Goal: Book appointment/travel/reservation

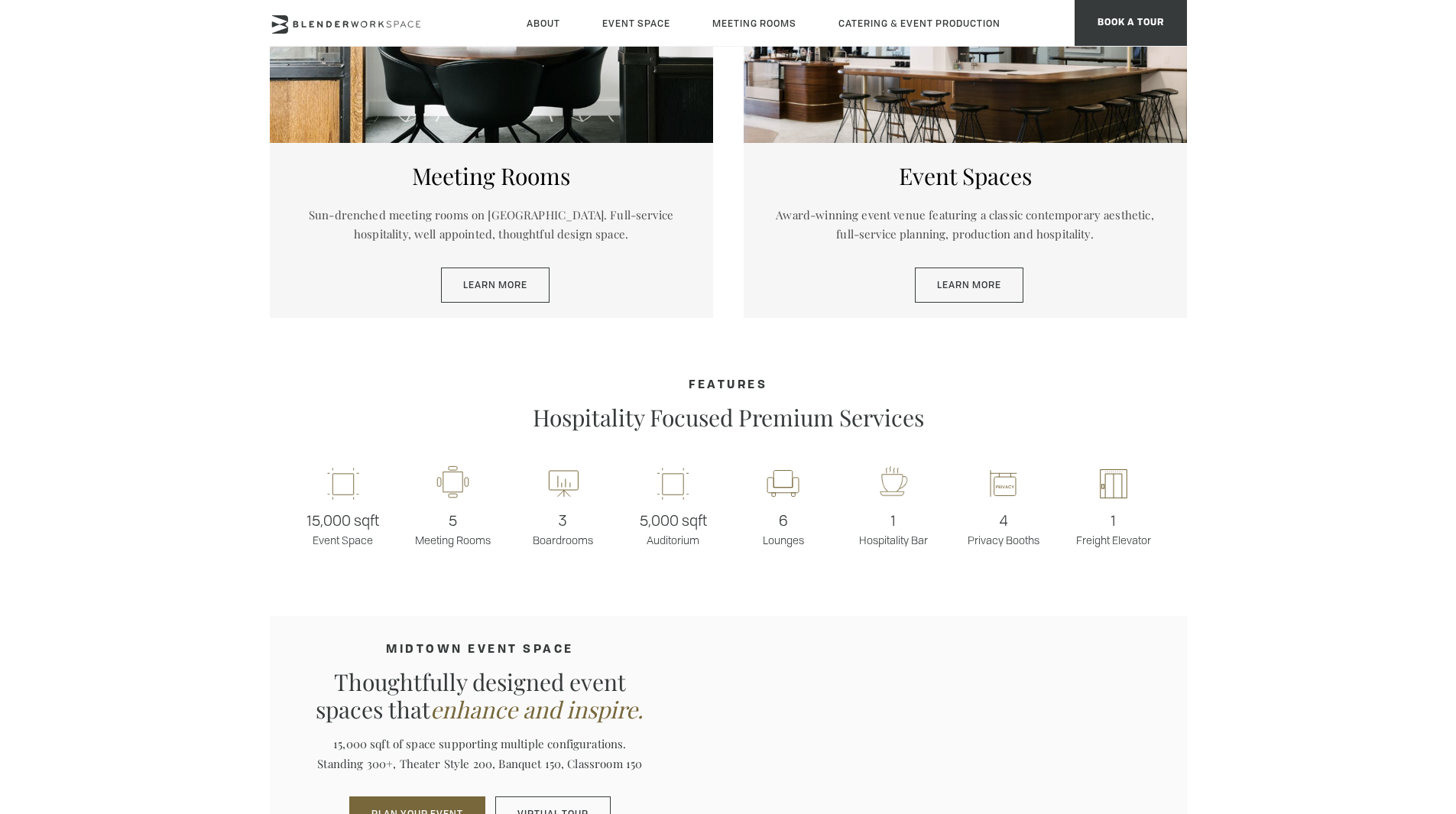
scroll to position [910, 0]
click at [474, 282] on link "Learn More" at bounding box center [496, 284] width 108 height 35
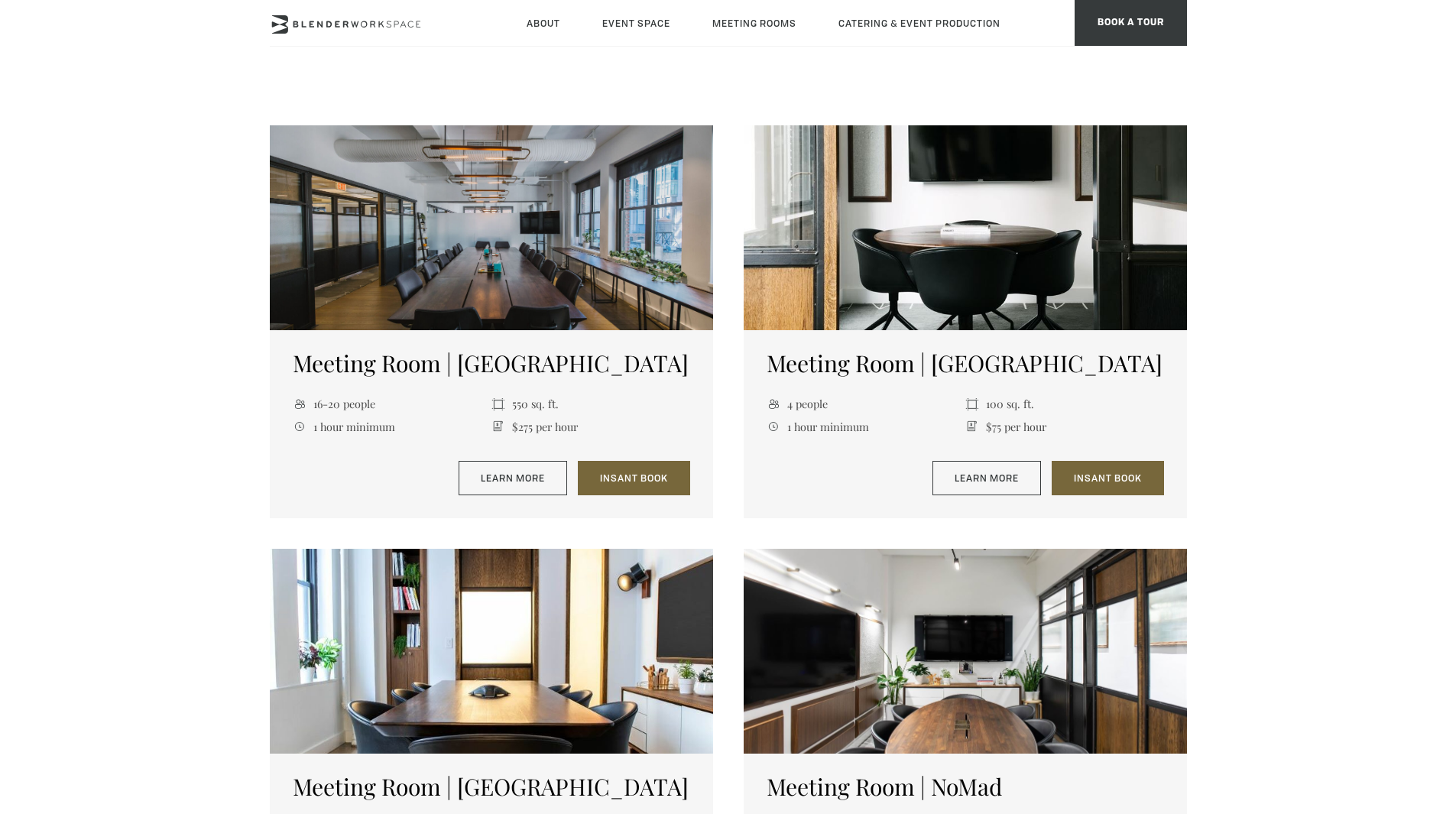
scroll to position [579, 0]
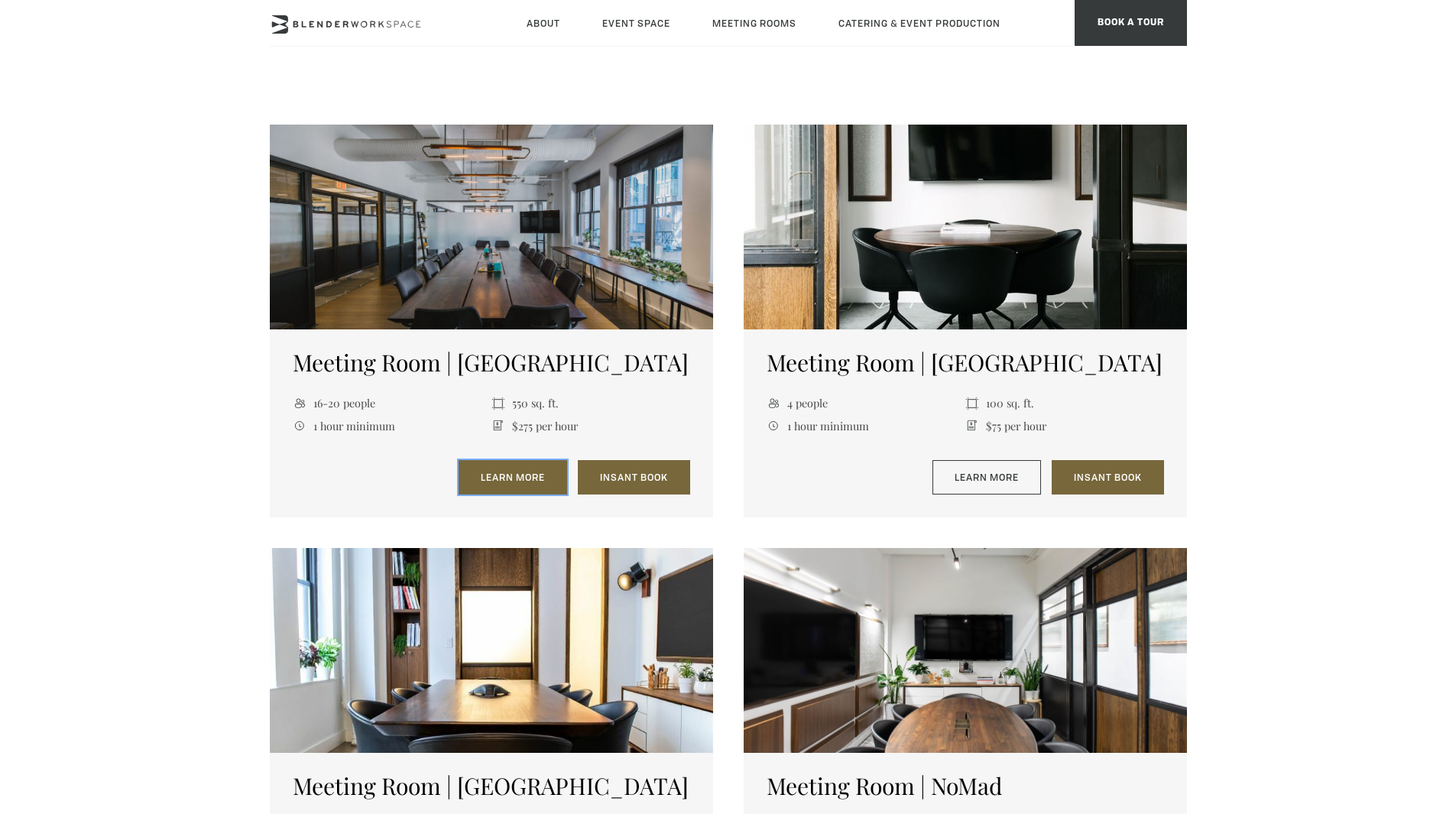
click at [530, 484] on link "Learn More" at bounding box center [513, 477] width 108 height 35
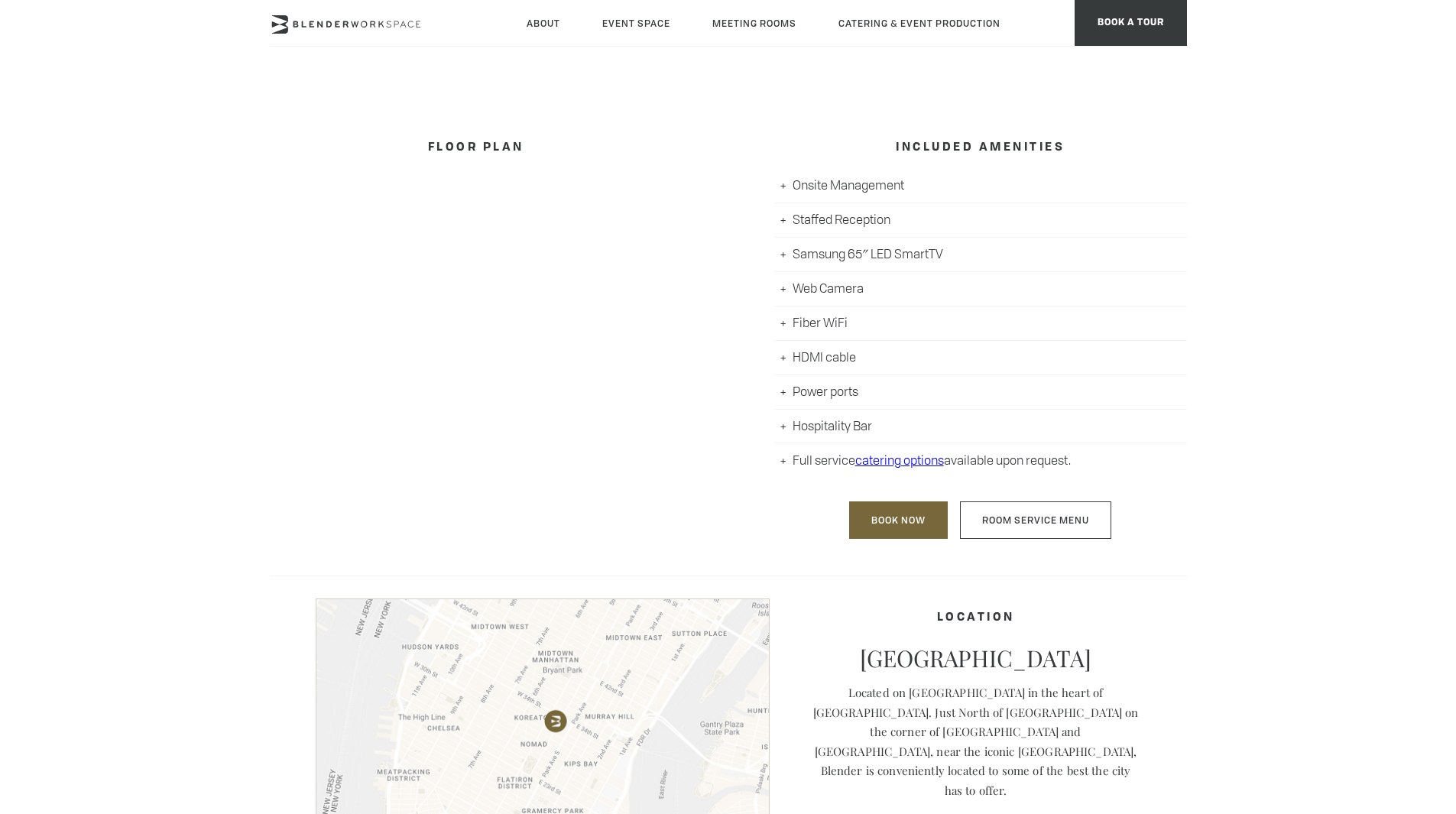
scroll to position [794, 0]
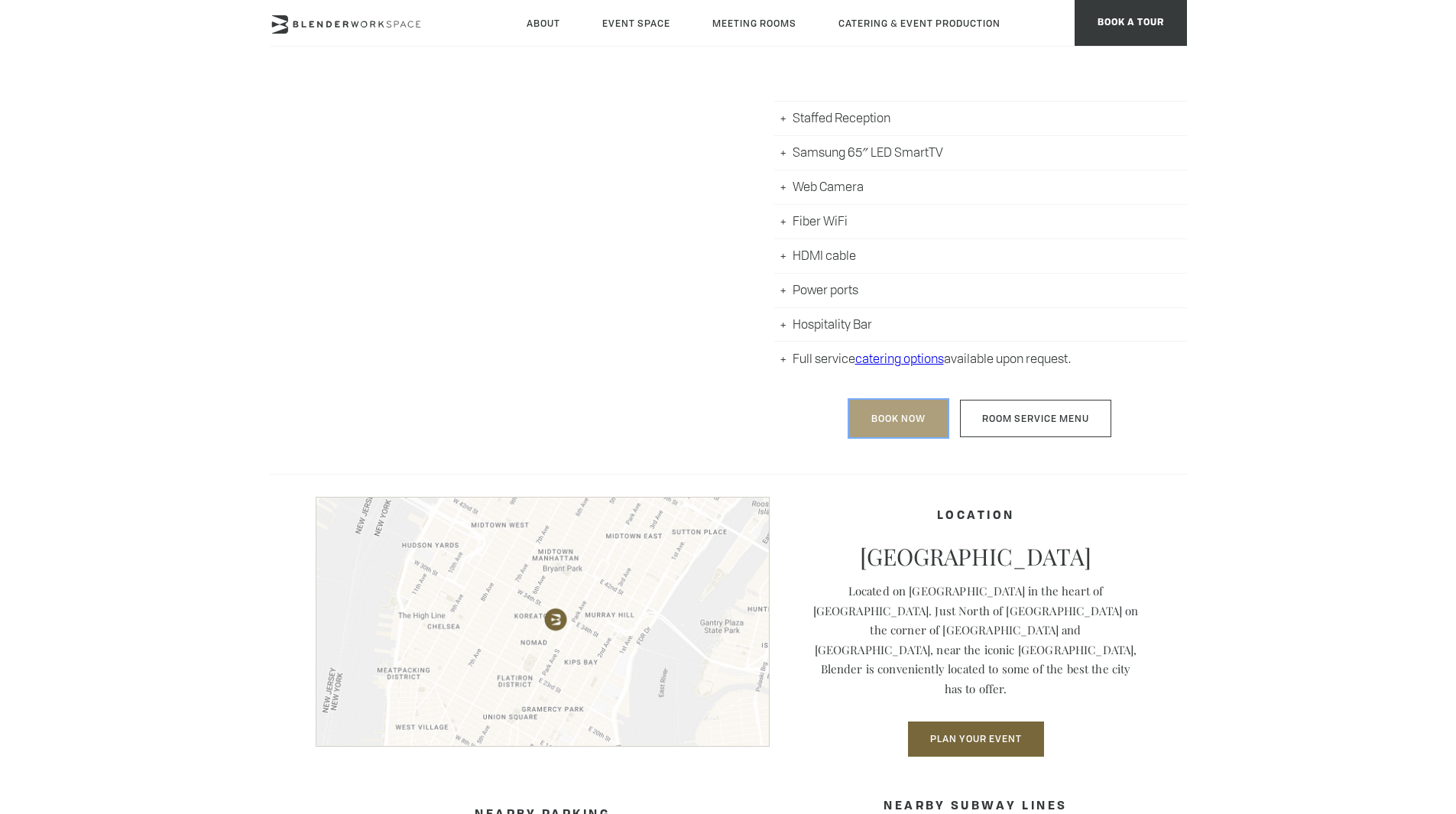
click at [896, 417] on link "Book Now" at bounding box center [898, 418] width 99 height 38
